Goal: Transaction & Acquisition: Purchase product/service

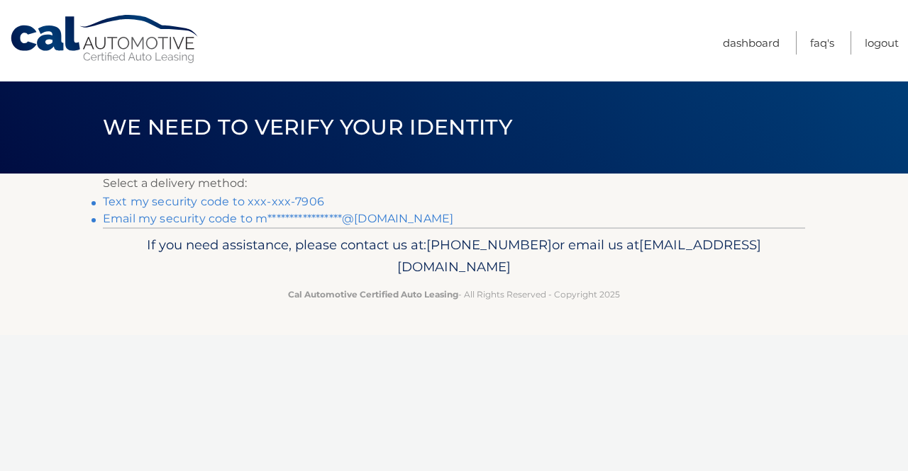
click at [385, 228] on div "If you need assistance, please contact us at: 609-807-3200 or email us at Custo…" at bounding box center [454, 267] width 702 height 79
click at [385, 226] on li "**********" at bounding box center [454, 219] width 702 height 17
click at [386, 220] on link "**********" at bounding box center [278, 218] width 350 height 13
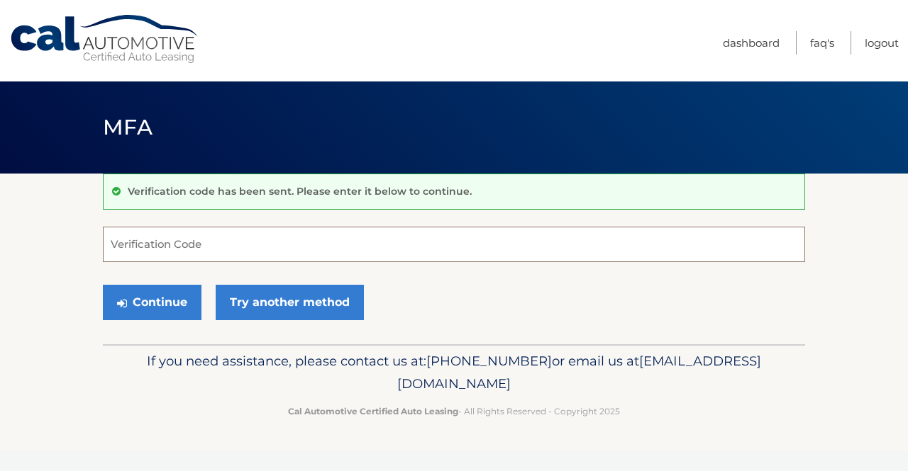
click at [385, 253] on input "Verification Code" at bounding box center [454, 244] width 702 height 35
paste input "584598"
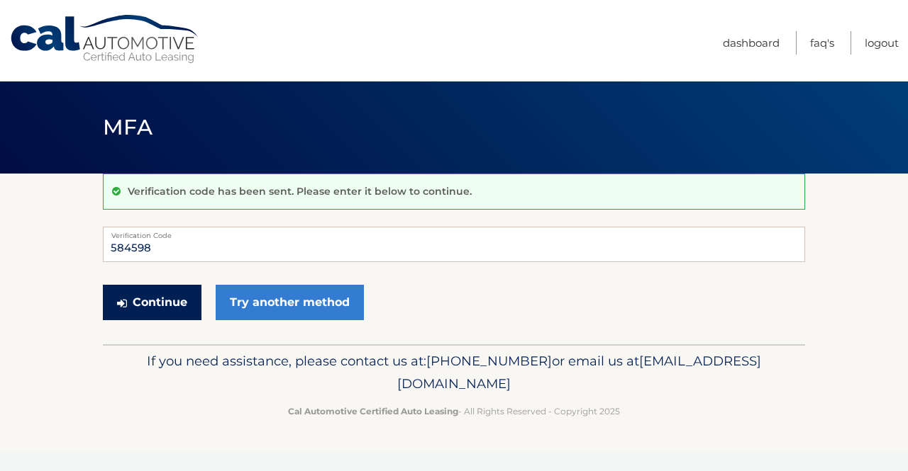
click at [138, 308] on button "Continue" at bounding box center [152, 302] width 99 height 35
click at [226, 235] on label "Verification Code" at bounding box center [454, 232] width 702 height 11
click at [226, 235] on input "584598" at bounding box center [454, 244] width 702 height 35
type input "584598"
click at [171, 298] on button "Continue" at bounding box center [152, 302] width 99 height 35
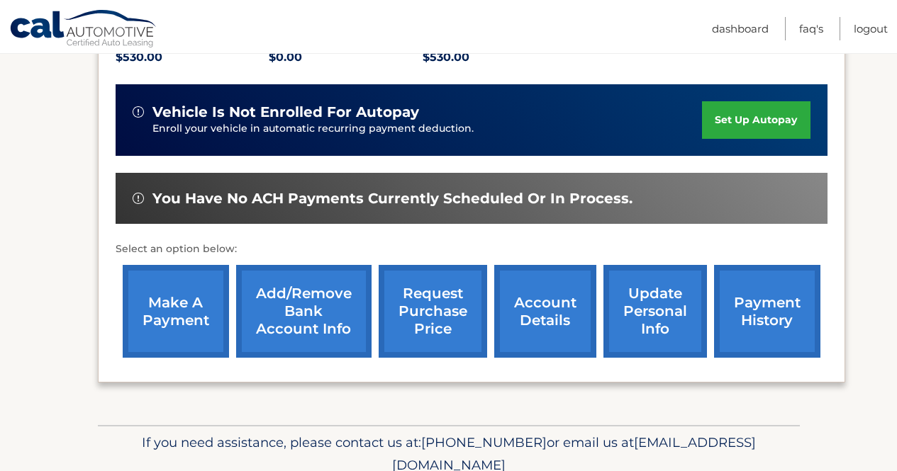
scroll to position [347, 0]
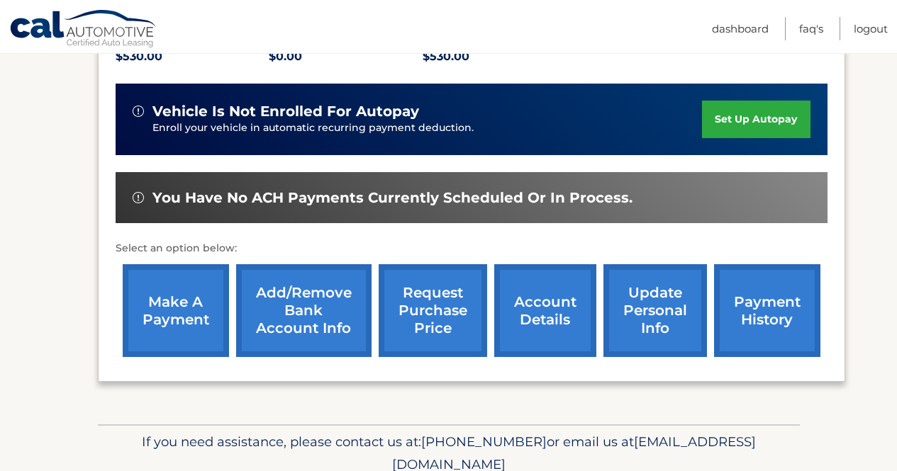
click at [183, 316] on link "make a payment" at bounding box center [176, 310] width 106 height 93
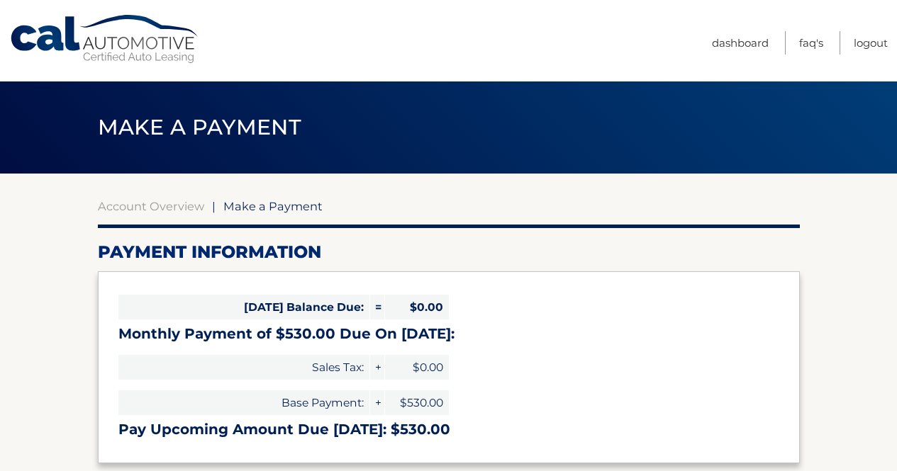
select select "ZmM2MWZiMmMtNTRiOC00ZTEzLWExYjYtYzFjMmNlN2VlMGJl"
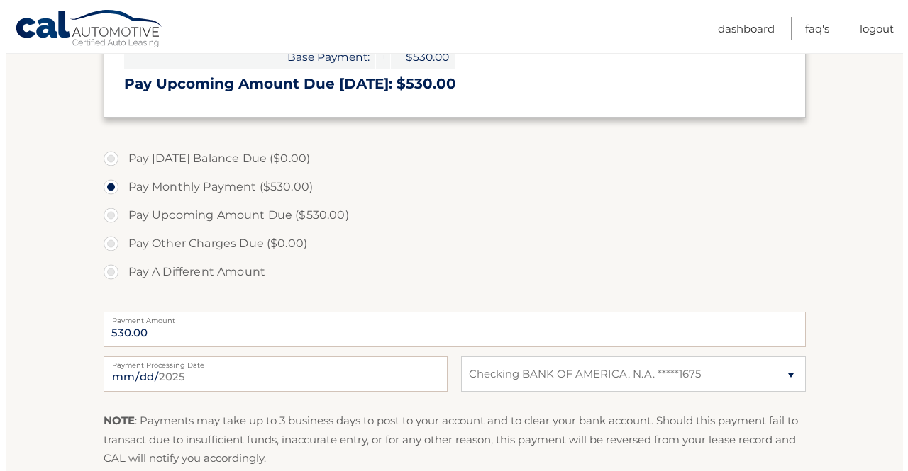
scroll to position [542, 0]
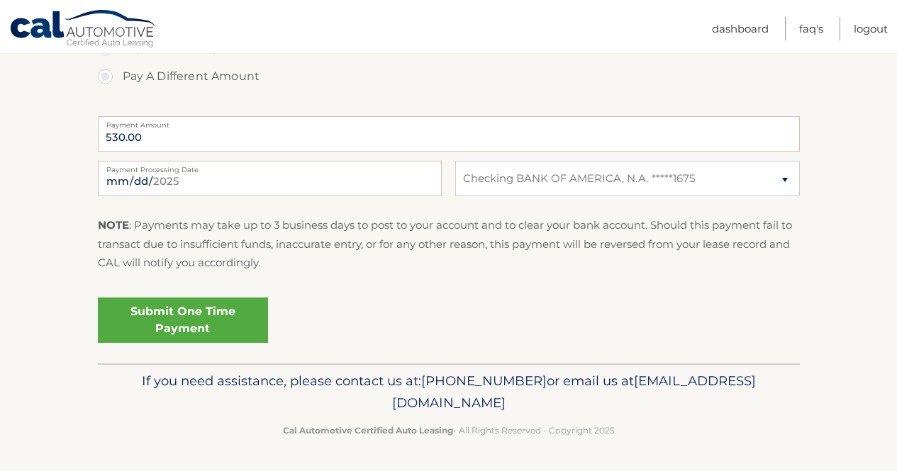
click at [135, 306] on link "Submit One Time Payment" at bounding box center [183, 320] width 170 height 45
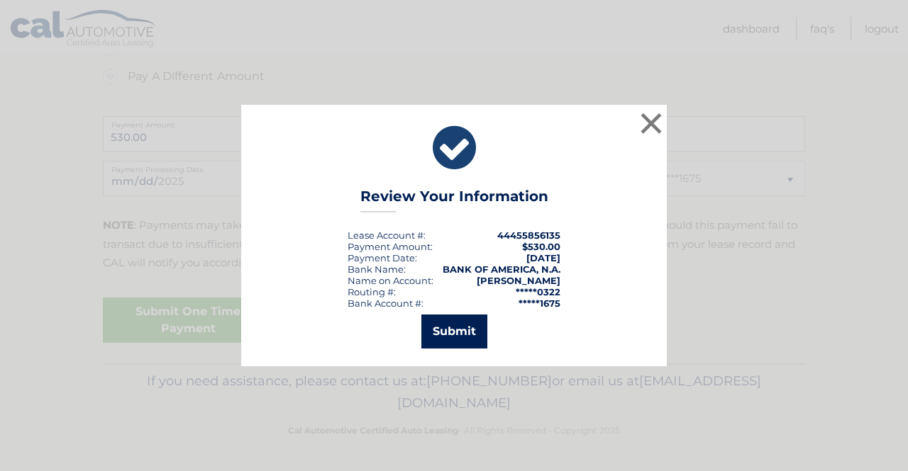
click at [475, 343] on button "Submit" at bounding box center [454, 332] width 66 height 34
